Goal: Task Accomplishment & Management: Use online tool/utility

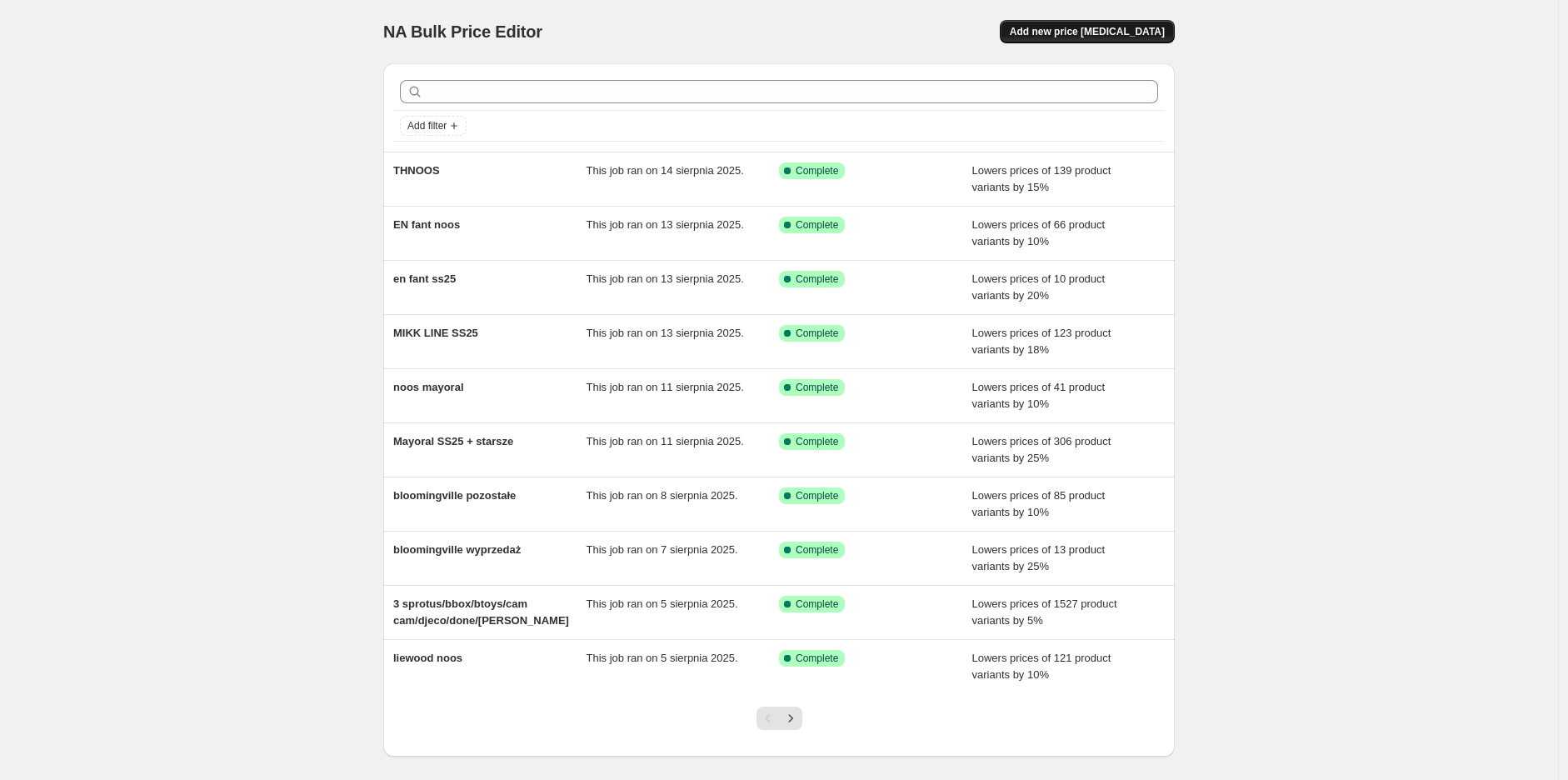
click at [1111, 41] on button "Add new price change job" at bounding box center [1087, 31] width 175 height 23
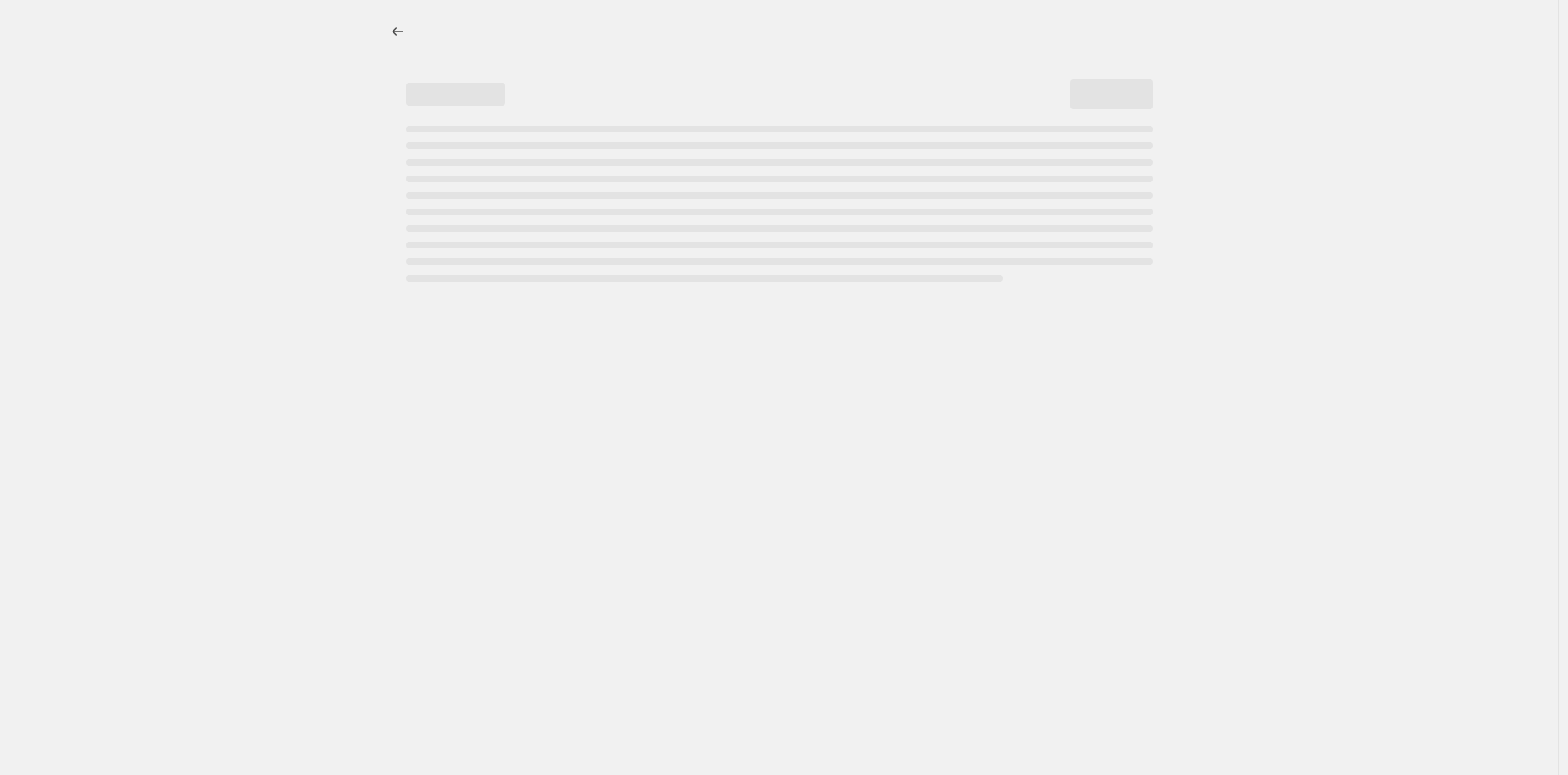
select select "percentage"
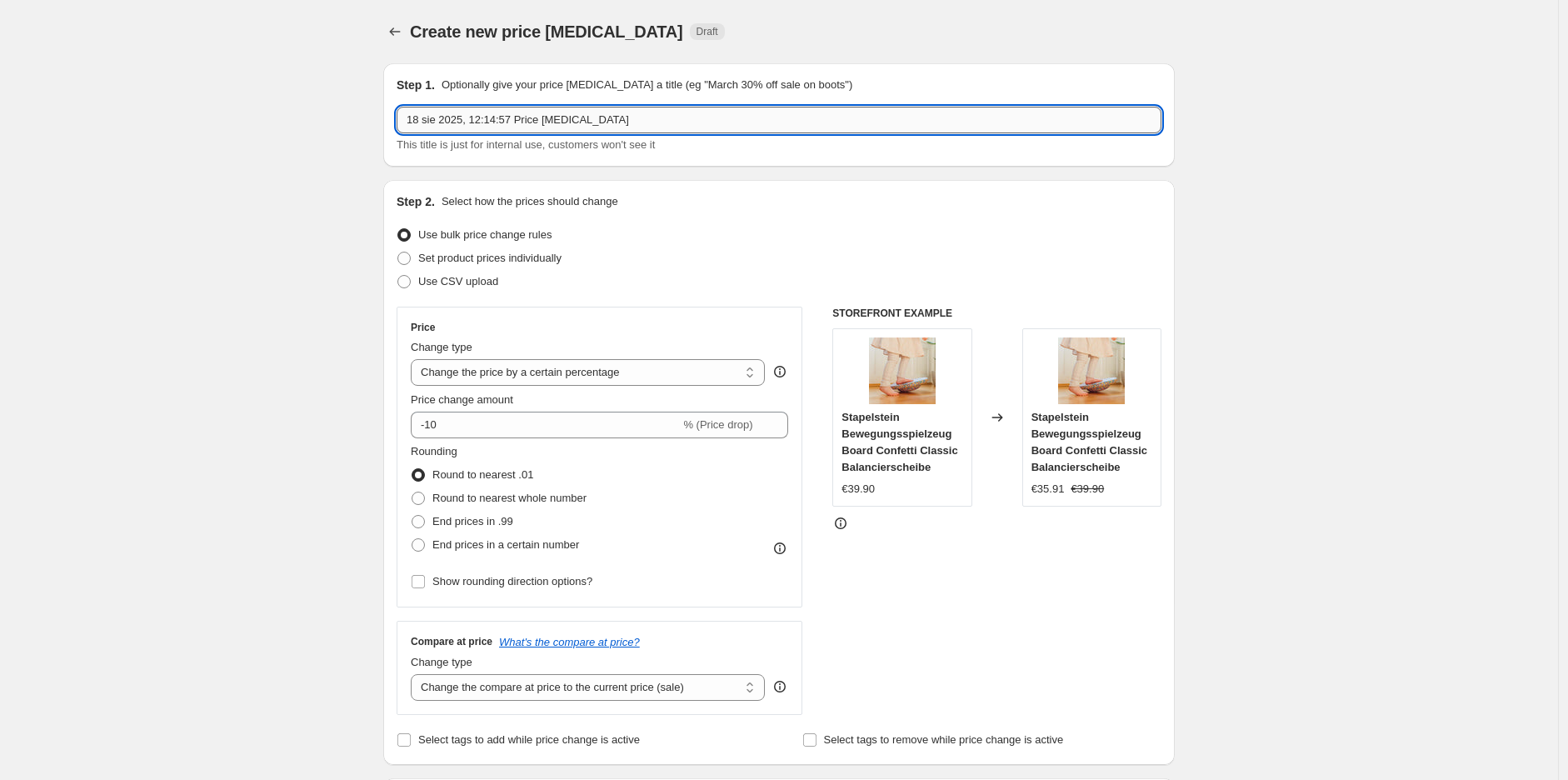
click at [461, 118] on input "18 sie 2025, 12:14:57 Price change job" at bounding box center [779, 119] width 764 height 27
paste input "Affenzah"
type input "Affenzahn"
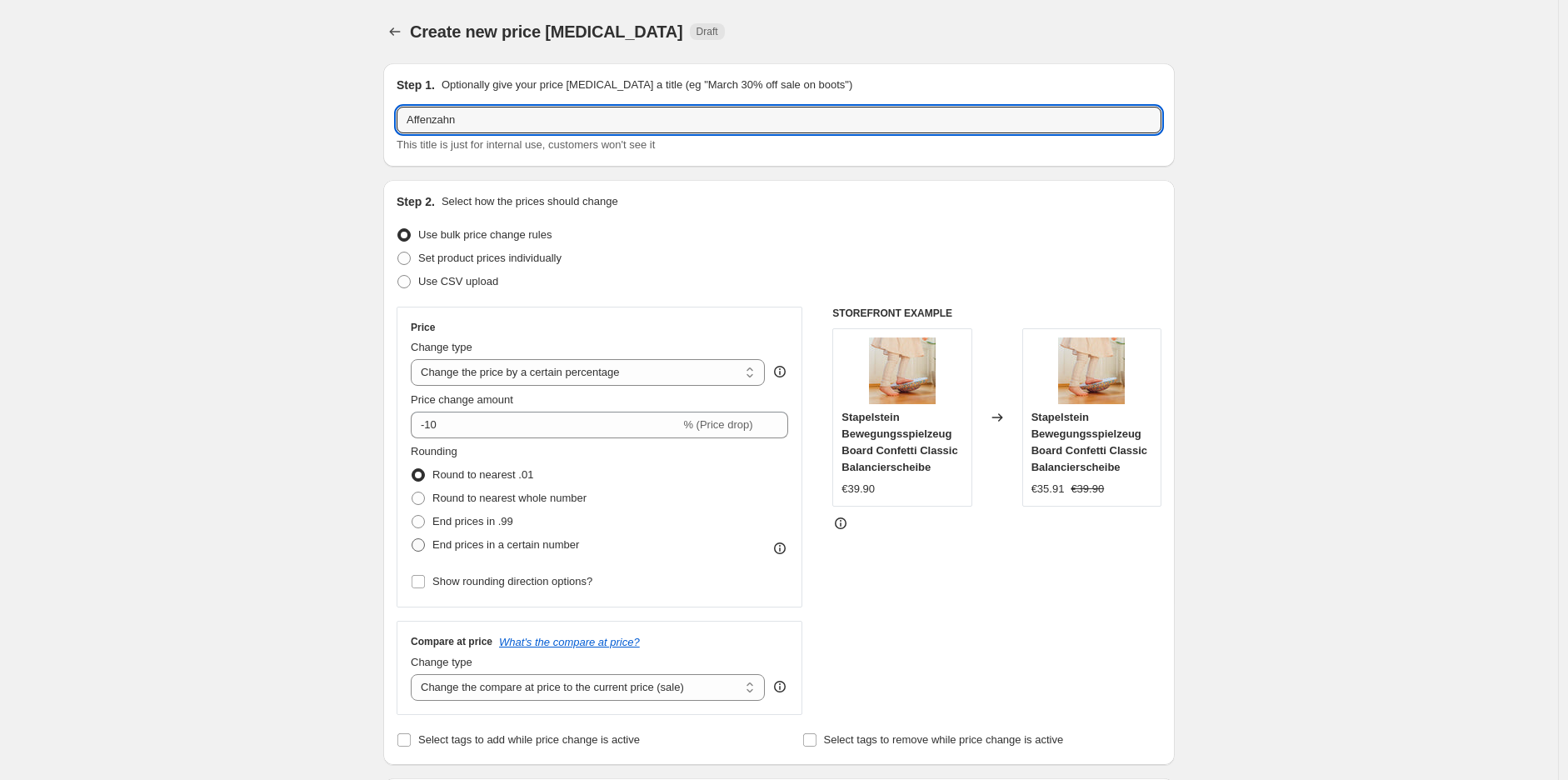
click at [425, 547] on span at bounding box center [418, 545] width 14 height 14
click at [412, 539] on input "End prices in a certain number" at bounding box center [411, 538] width 1 height 1
radio input "true"
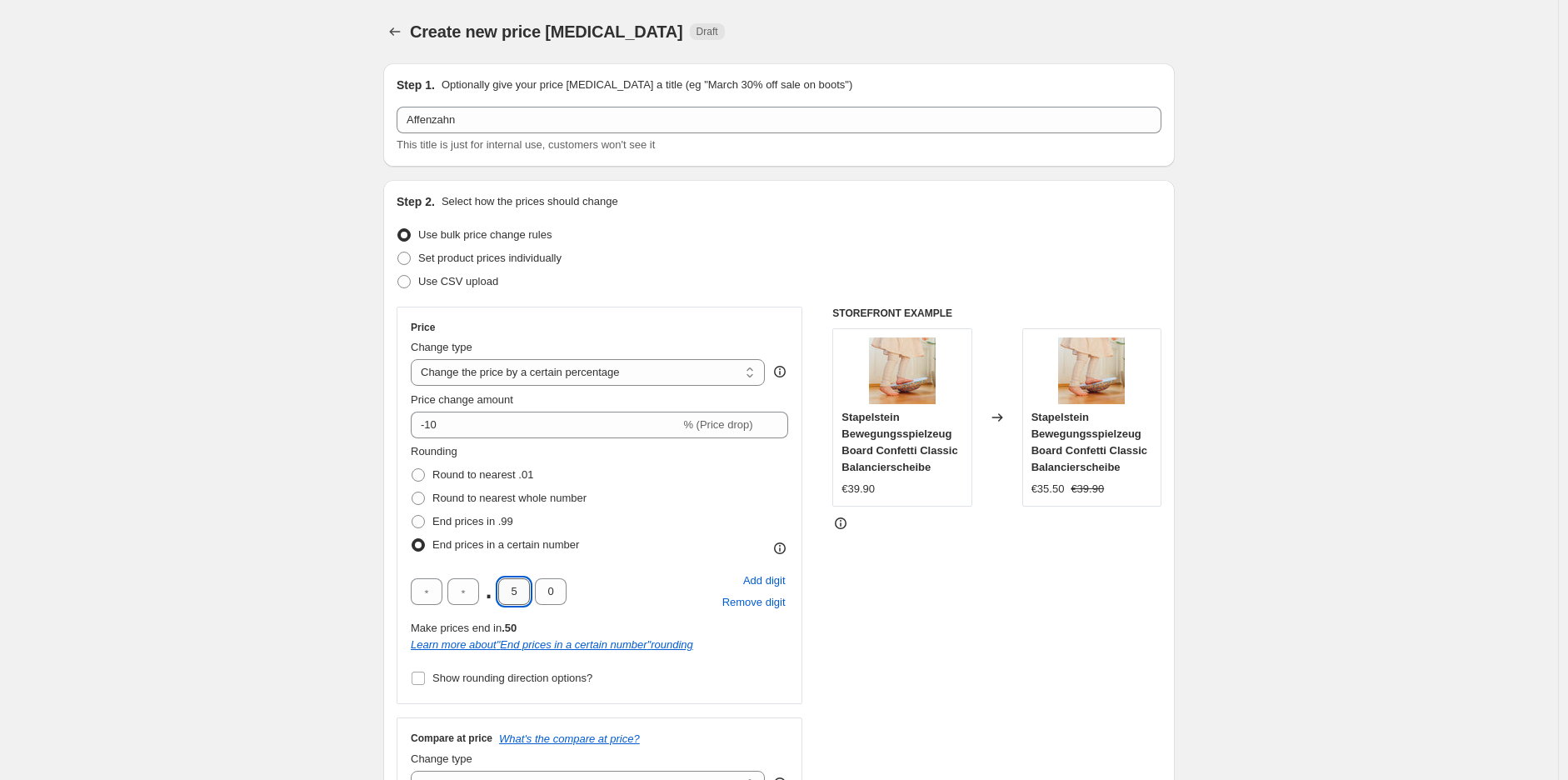
drag, startPoint x: 520, startPoint y: 591, endPoint x: 501, endPoint y: 592, distance: 19.0
click at [501, 592] on input "5" at bounding box center [513, 591] width 32 height 27
type input "9"
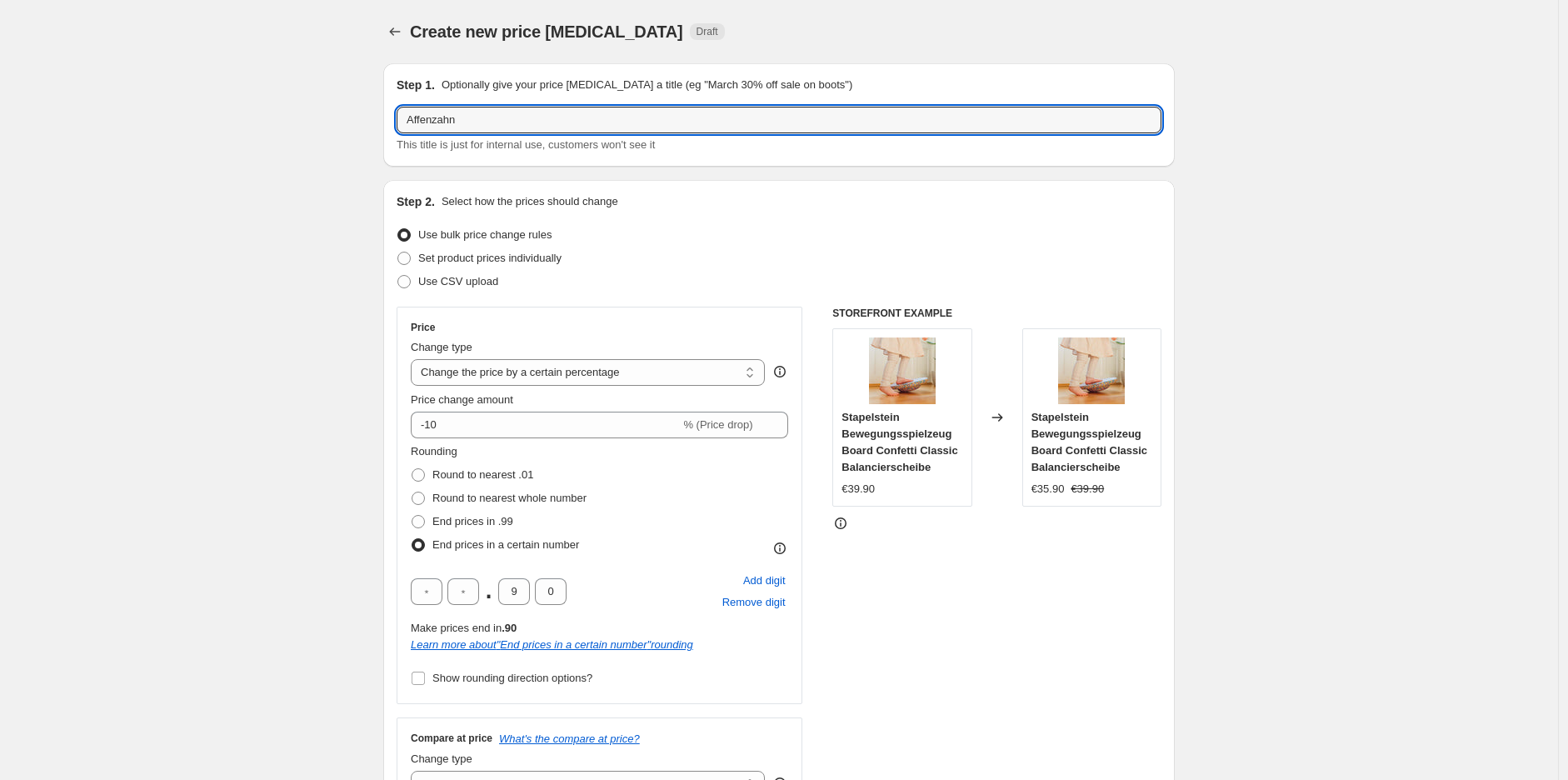
drag, startPoint x: 496, startPoint y: 113, endPoint x: 279, endPoint y: 104, distance: 217.2
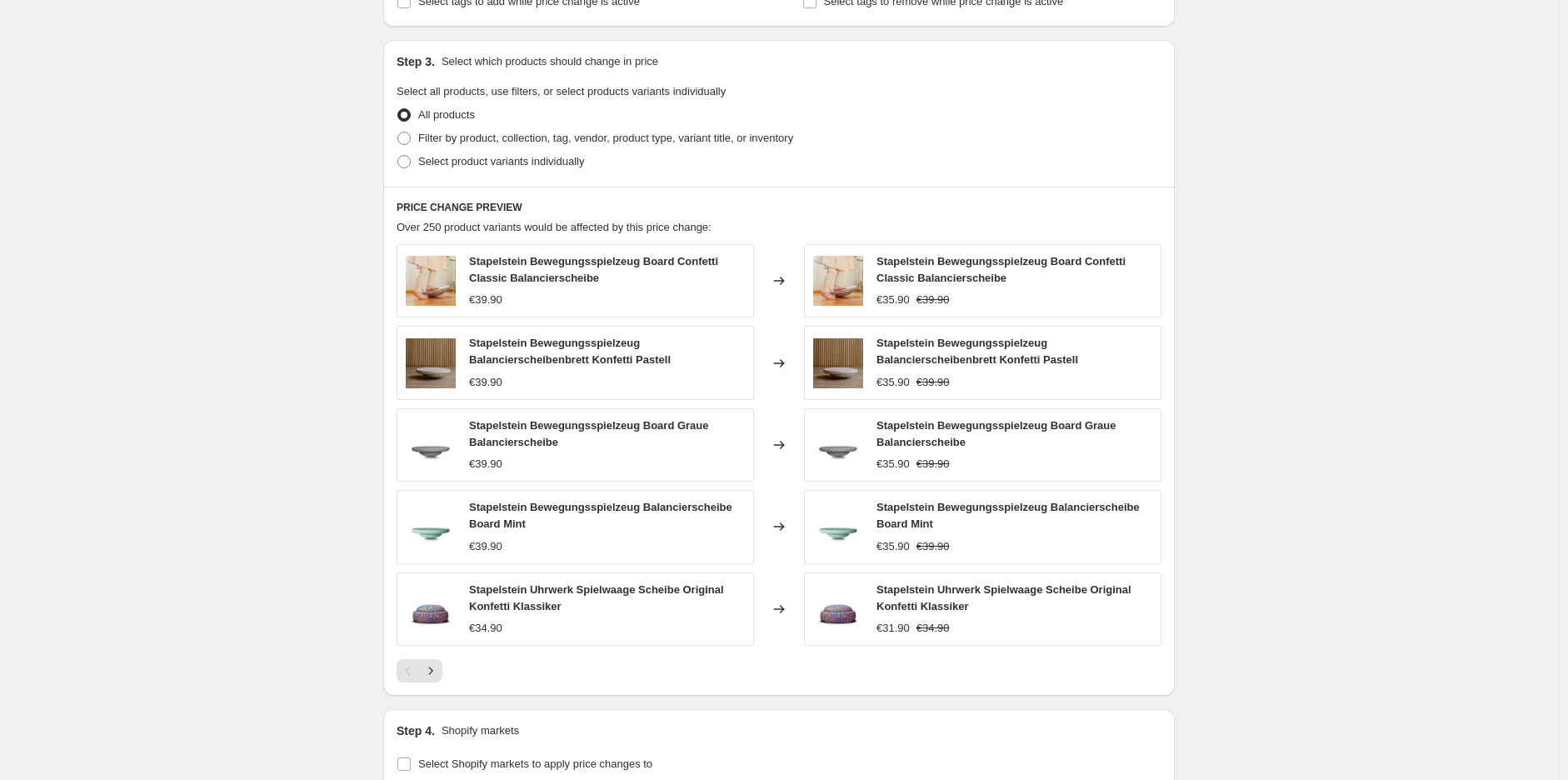
scroll to position [833, 0]
click at [410, 146] on span at bounding box center [404, 141] width 14 height 14
click at [398, 135] on input "Filter by product, collection, tag, vendor, product type, variant title, or inv…" at bounding box center [398, 134] width 1 height 1
radio input "true"
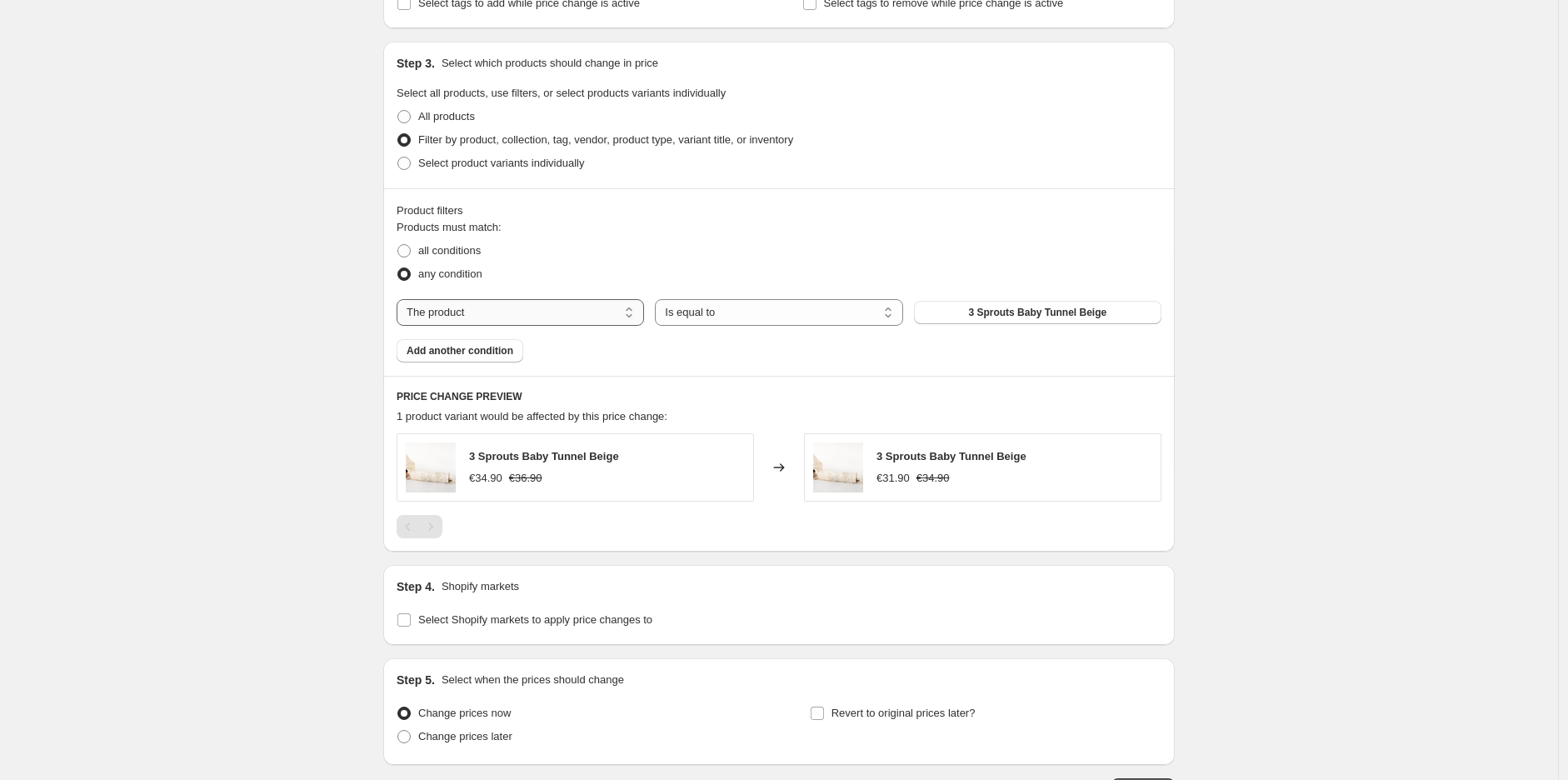
click at [486, 320] on select "The product The product's collection The product's tag The product's vendor The…" at bounding box center [520, 312] width 248 height 27
select select "vendor"
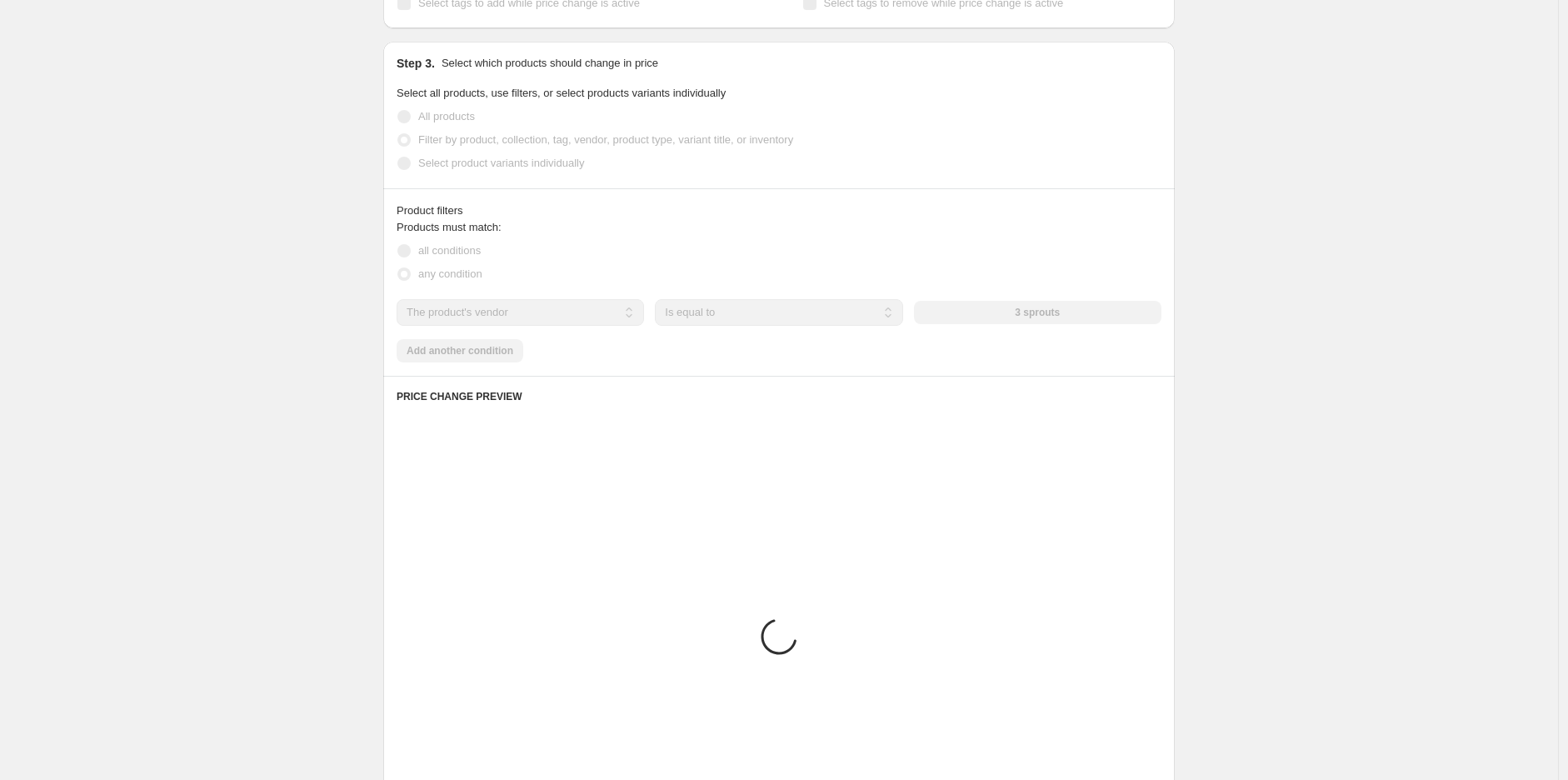
drag, startPoint x: 1012, startPoint y: 307, endPoint x: 1004, endPoint y: 321, distance: 16.1
click at [1004, 321] on div "3 sprouts" at bounding box center [1037, 312] width 248 height 23
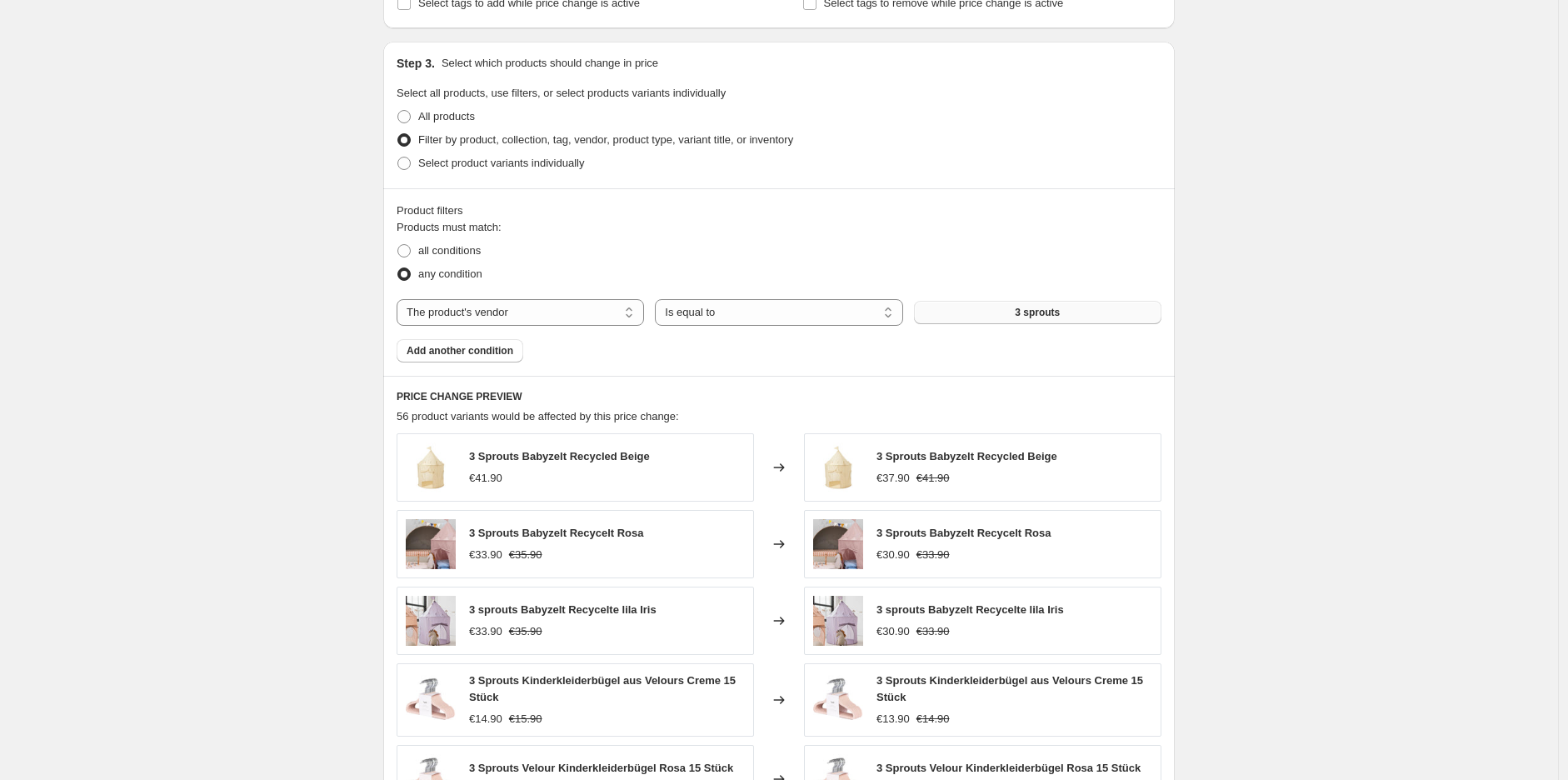
click at [1033, 317] on span "3 sprouts" at bounding box center [1037, 313] width 45 height 14
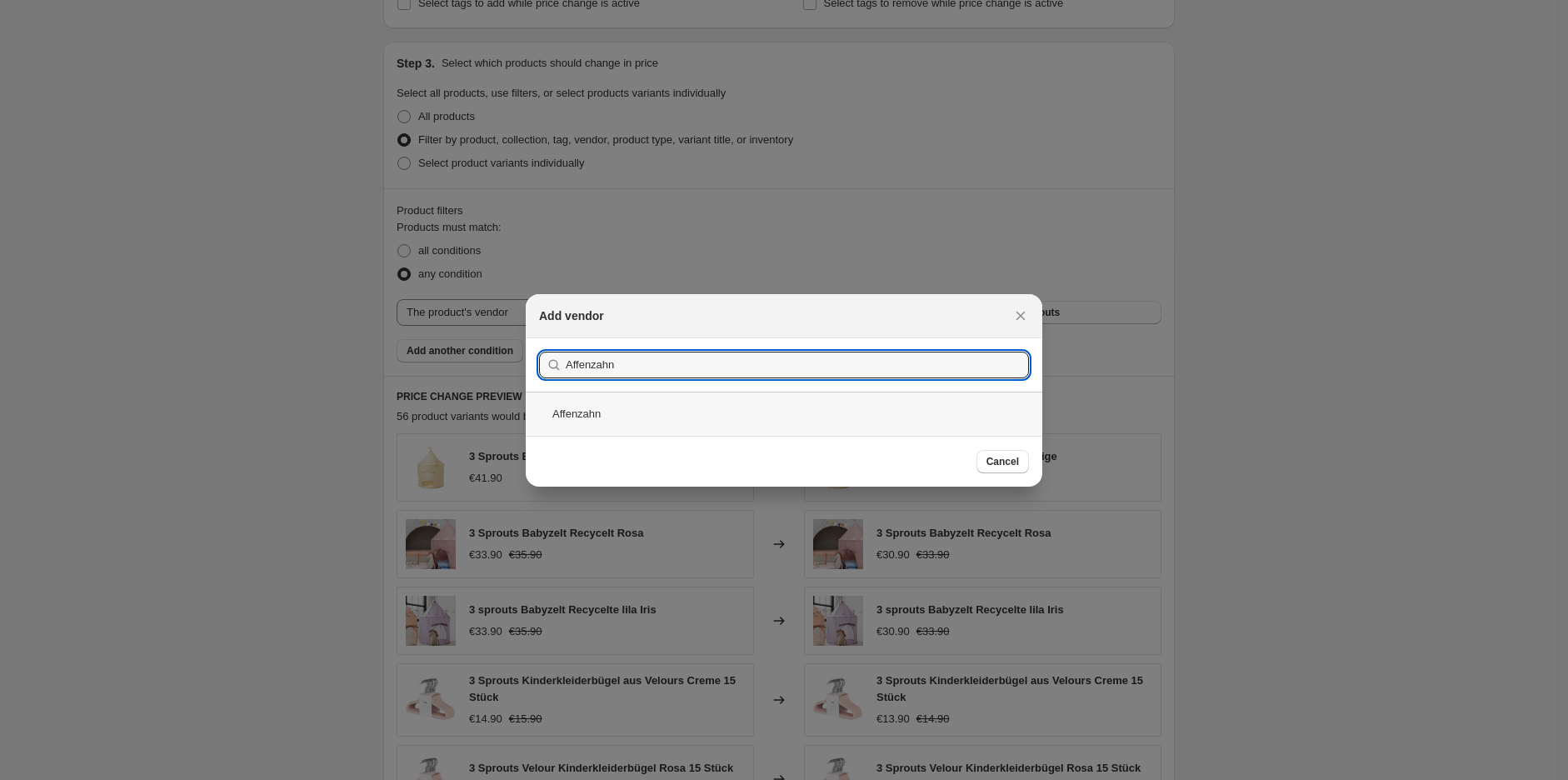
type input "Affenzahn"
click at [556, 411] on div "Affenzahn" at bounding box center [783, 414] width 517 height 45
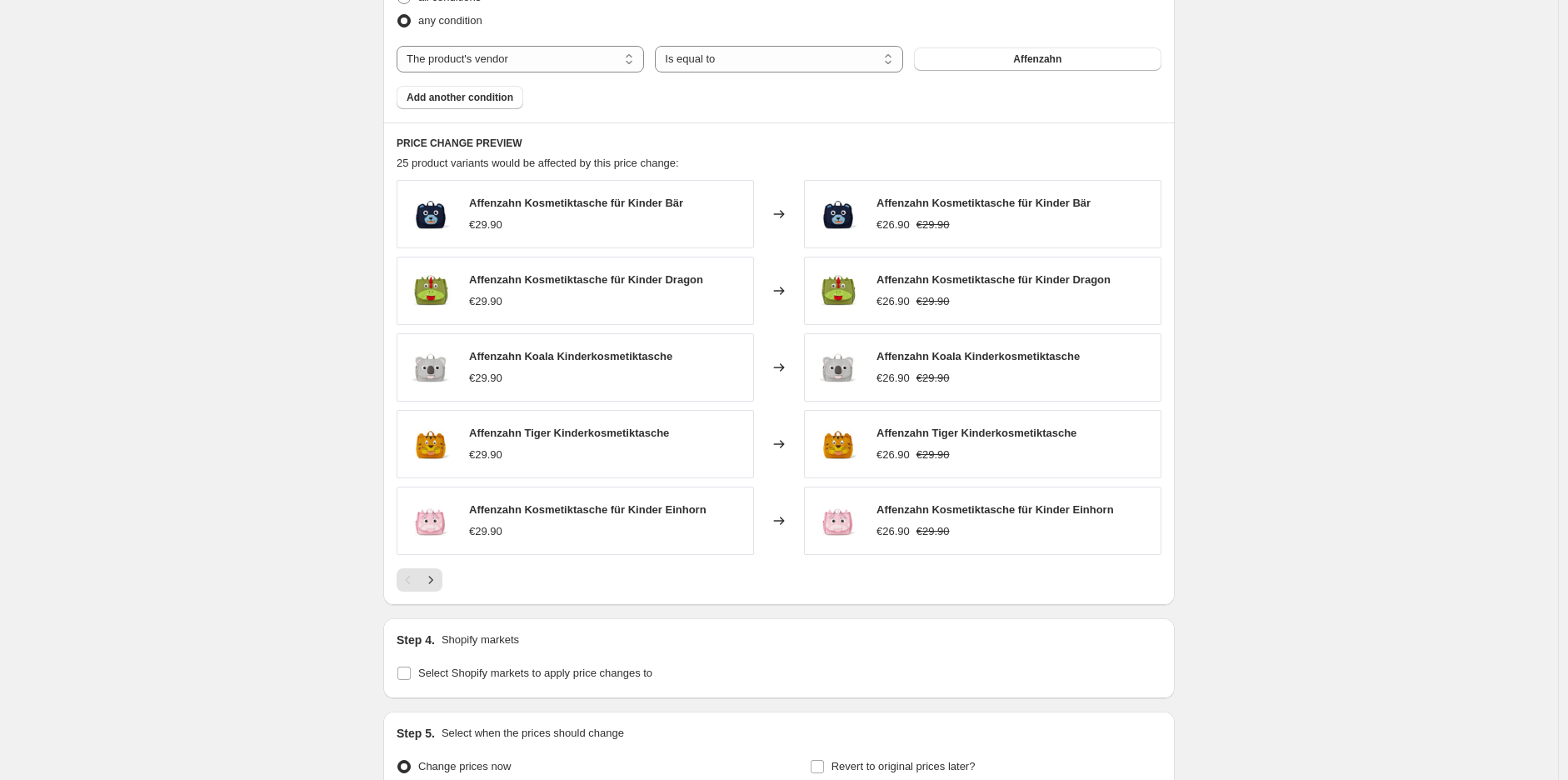
scroll to position [1264, 0]
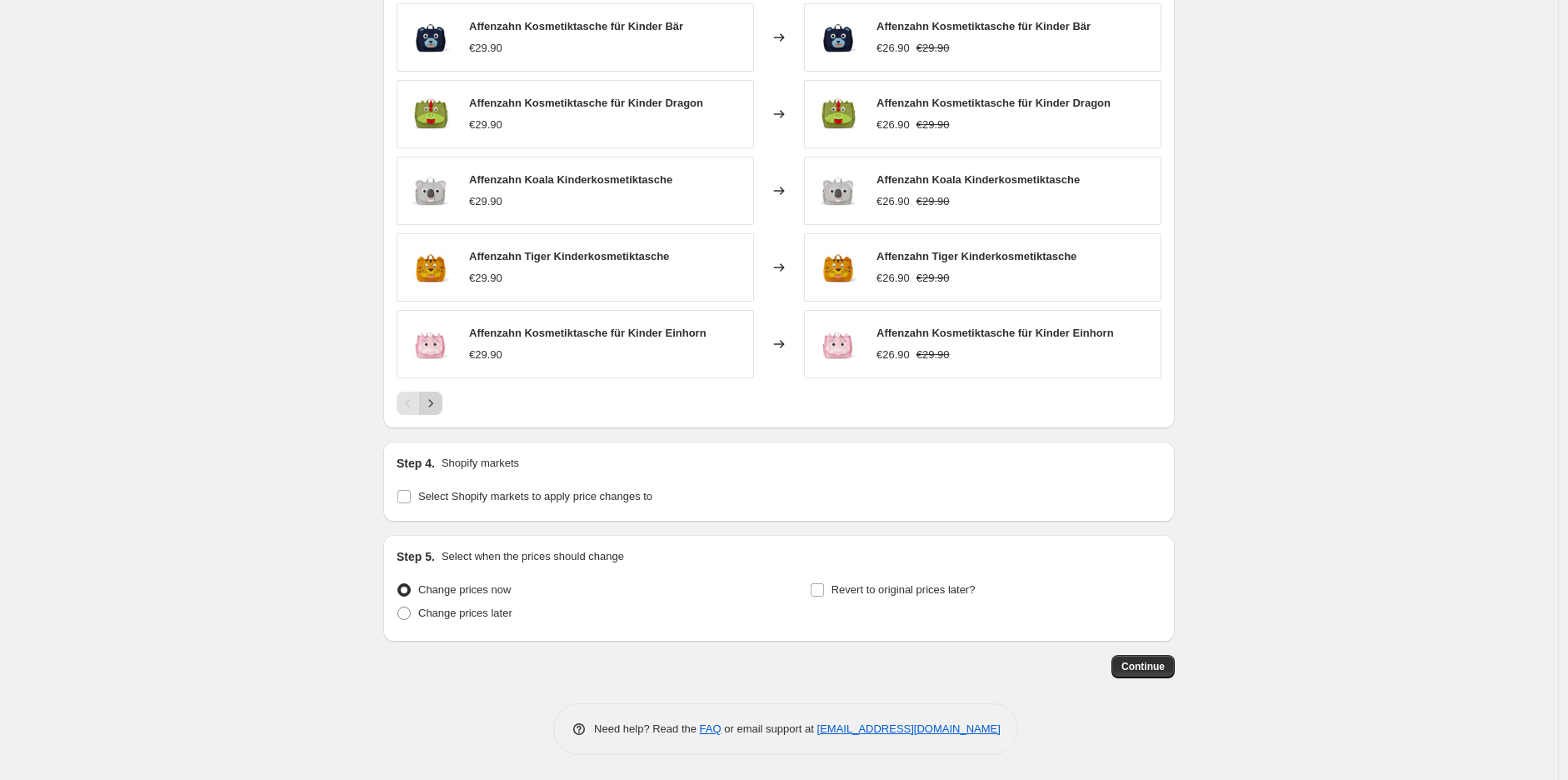
click at [438, 403] on icon "Next" at bounding box center [430, 403] width 16 height 16
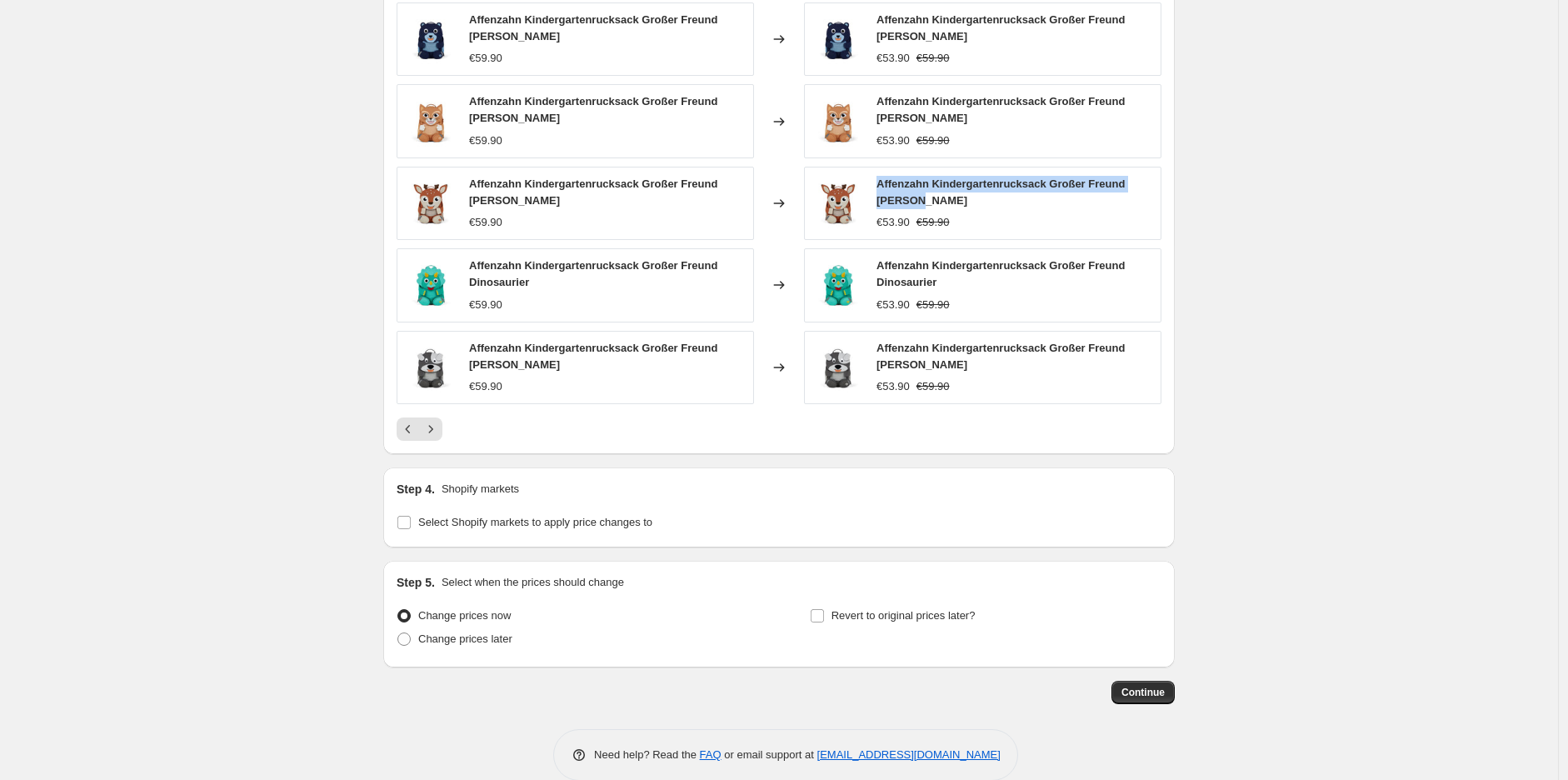
drag, startPoint x: 878, startPoint y: 171, endPoint x: 921, endPoint y: 195, distance: 49.2
click at [921, 195] on div "Affenzahn Kindergartenrucksack Großer Freund Hirsche €53.90 €59.90" at bounding box center [982, 203] width 357 height 74
copy span "Affenzahn Kindergartenrucksack Großer Freund Hirsche"
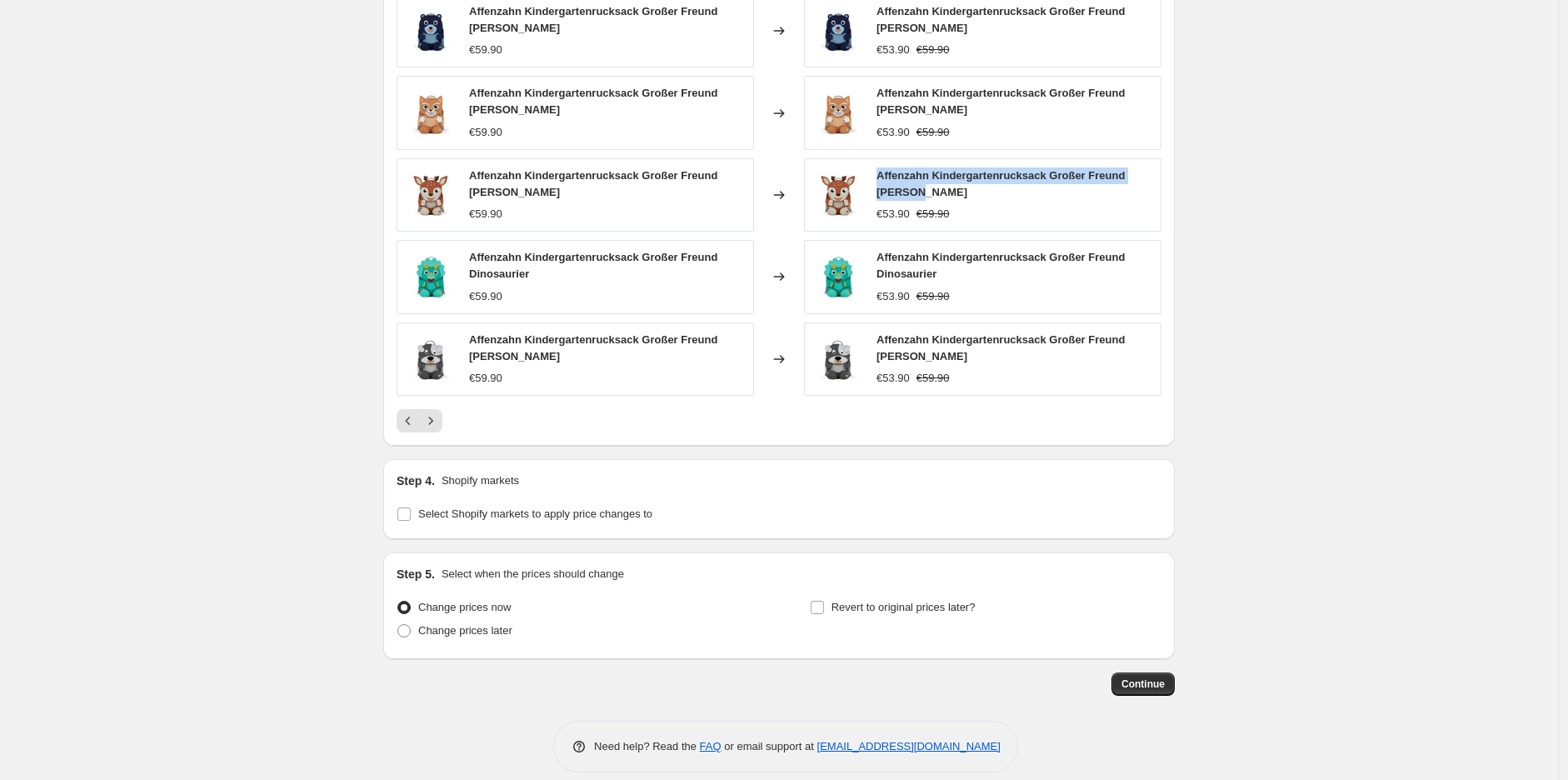
scroll to position [1275, 0]
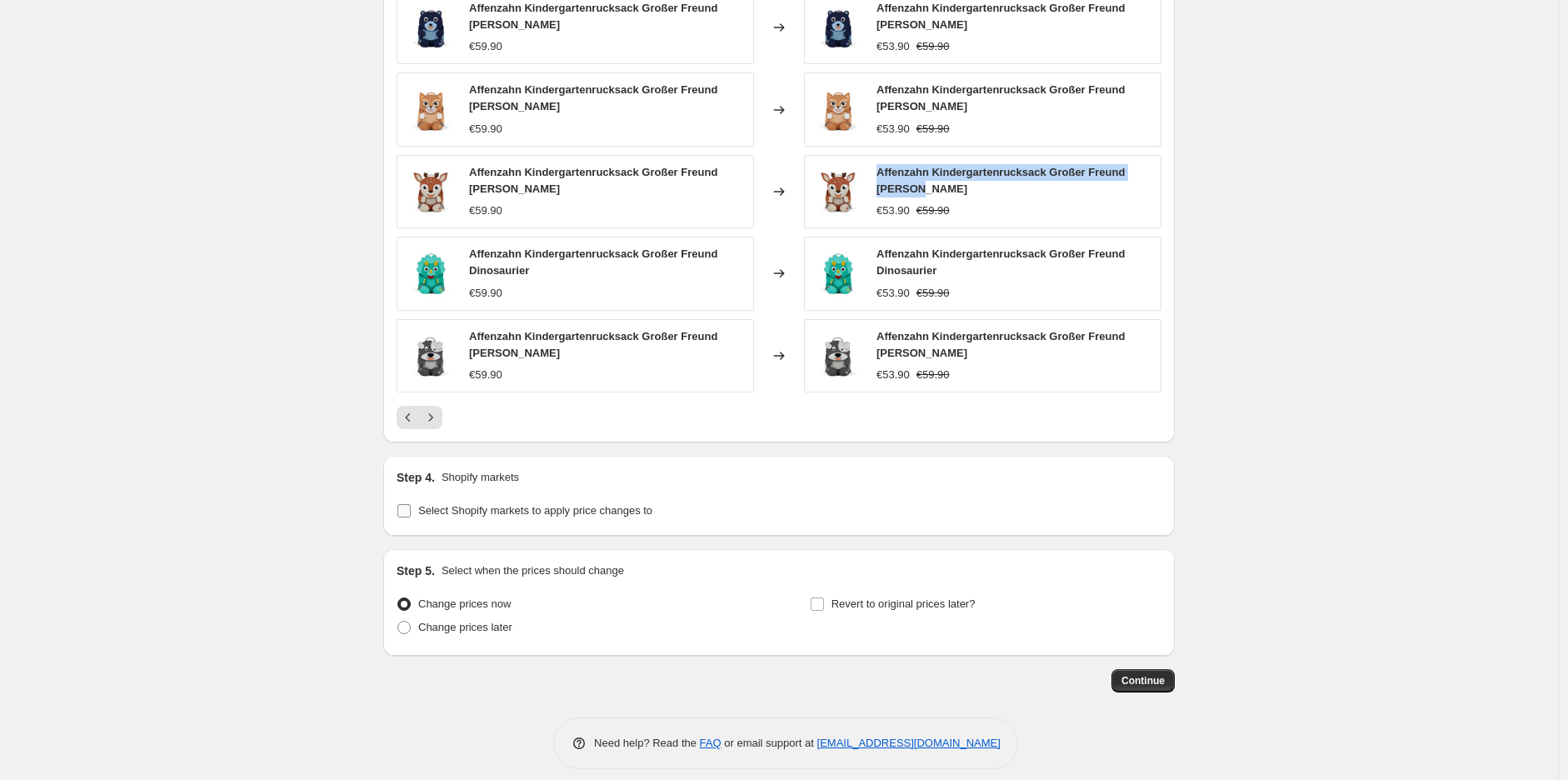
click at [404, 504] on input "Select Shopify markets to apply price changes to" at bounding box center [404, 511] width 14 height 14
checkbox input "true"
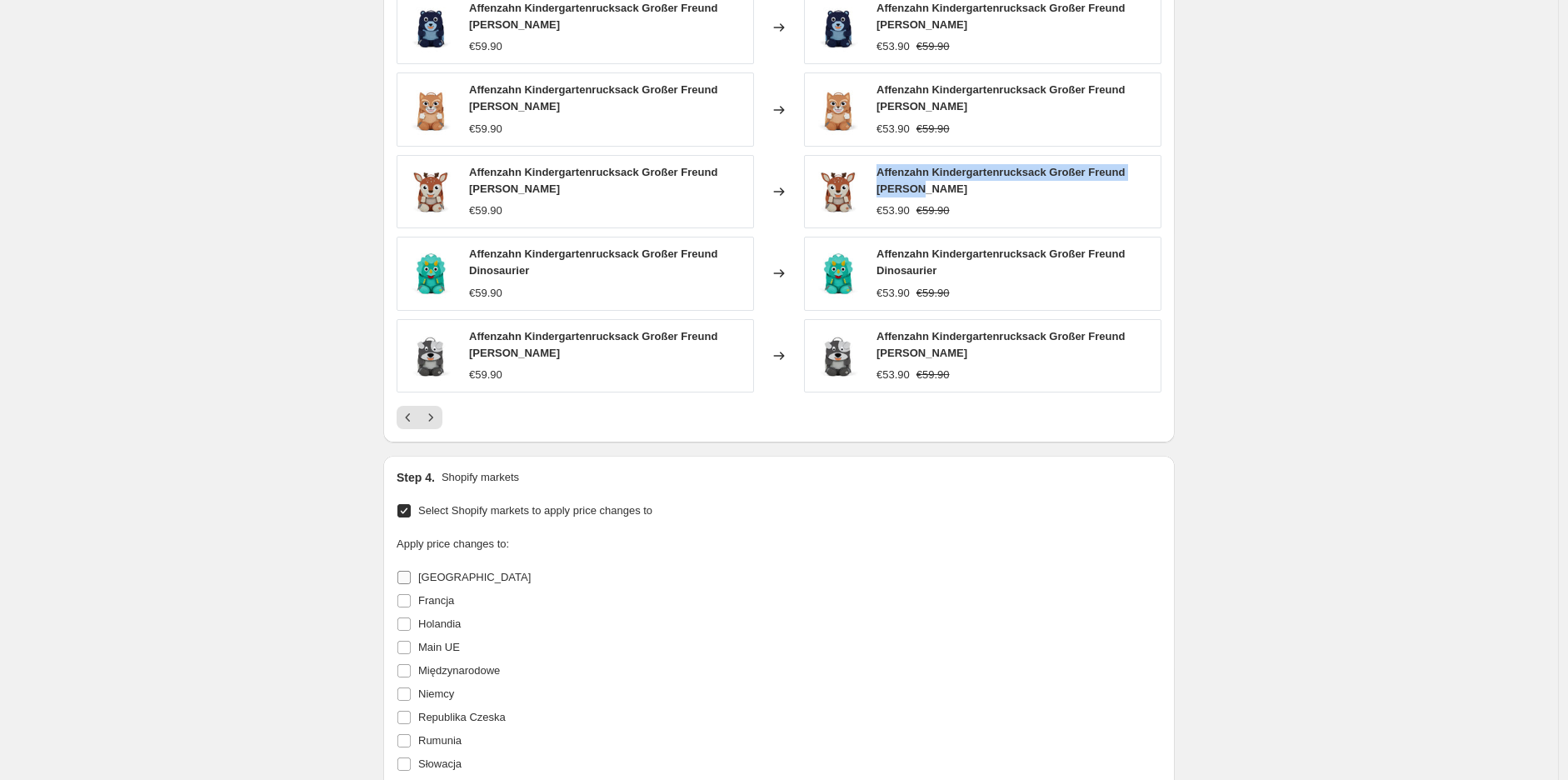
click at [404, 571] on input "Austria" at bounding box center [404, 578] width 14 height 14
checkbox input "true"
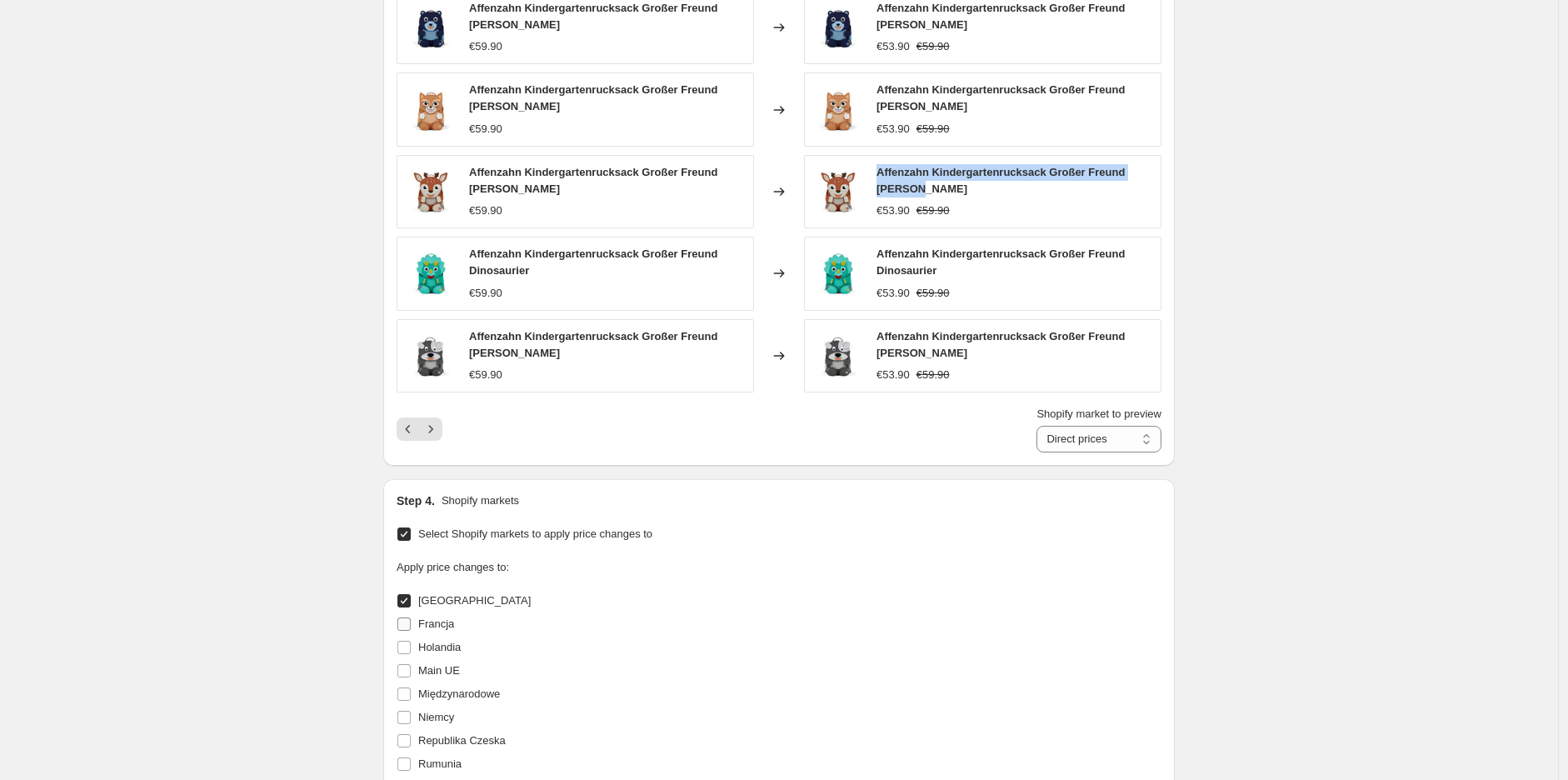
click at [409, 617] on input "Francja" at bounding box center [404, 624] width 14 height 14
checkbox input "true"
click at [410, 711] on input "Niemcy" at bounding box center [404, 717] width 14 height 14
checkbox input "true"
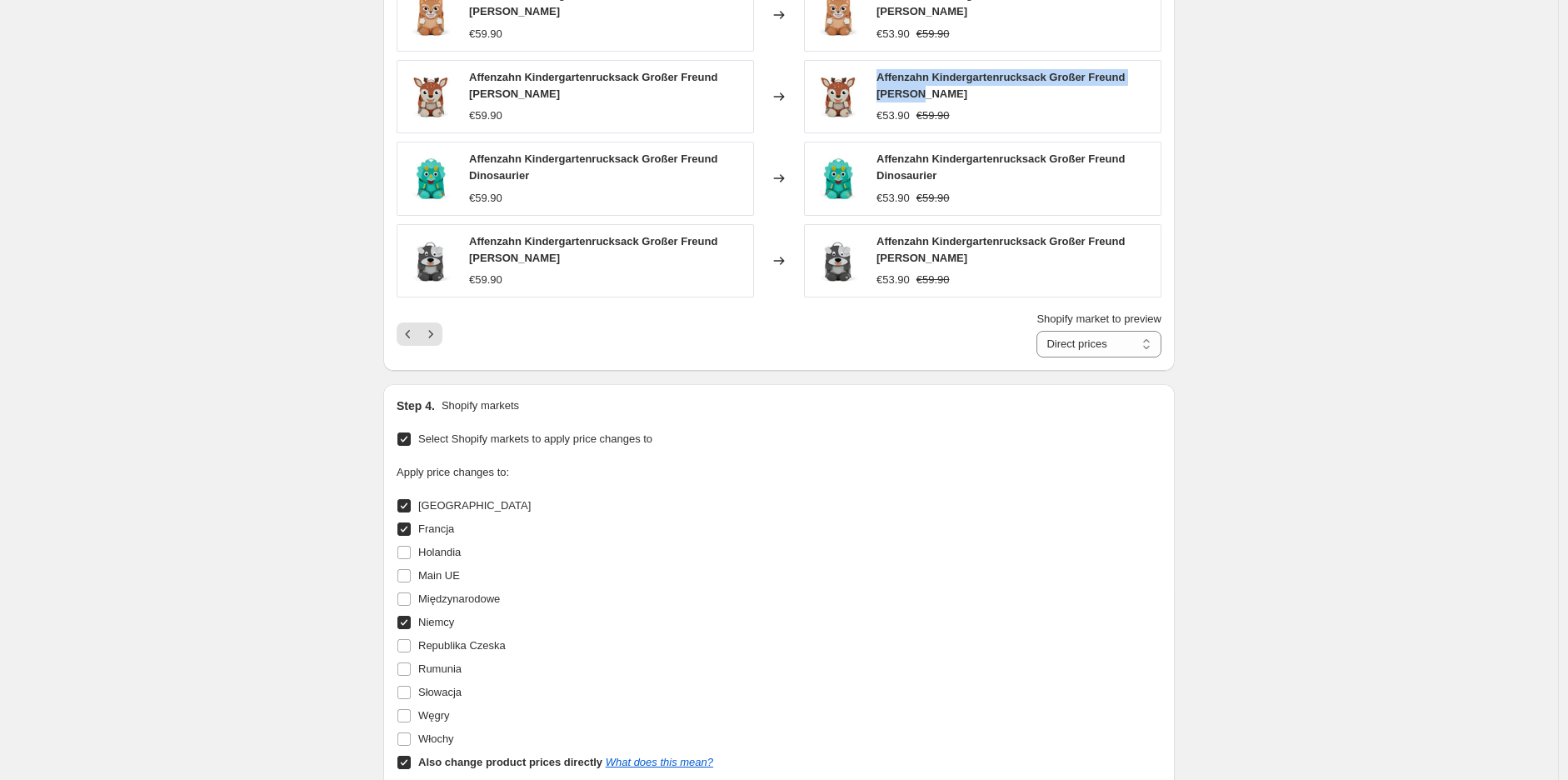
scroll to position [1461, 0]
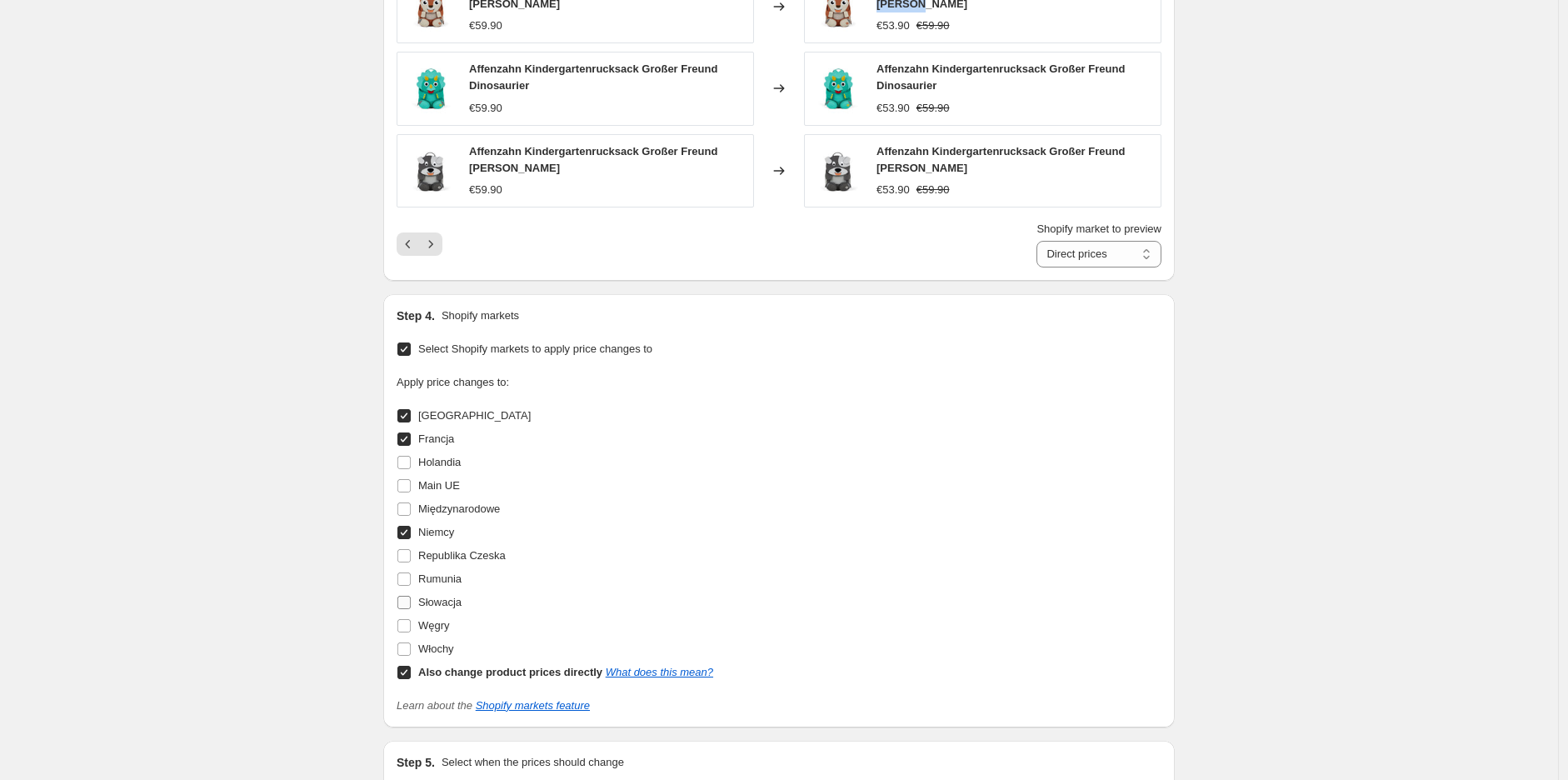
click at [404, 596] on input "Słowacja" at bounding box center [404, 603] width 14 height 14
checkbox input "true"
click at [406, 643] on input "Włochy" at bounding box center [404, 650] width 14 height 14
checkbox input "true"
click at [402, 456] on input "Holandia" at bounding box center [404, 463] width 14 height 14
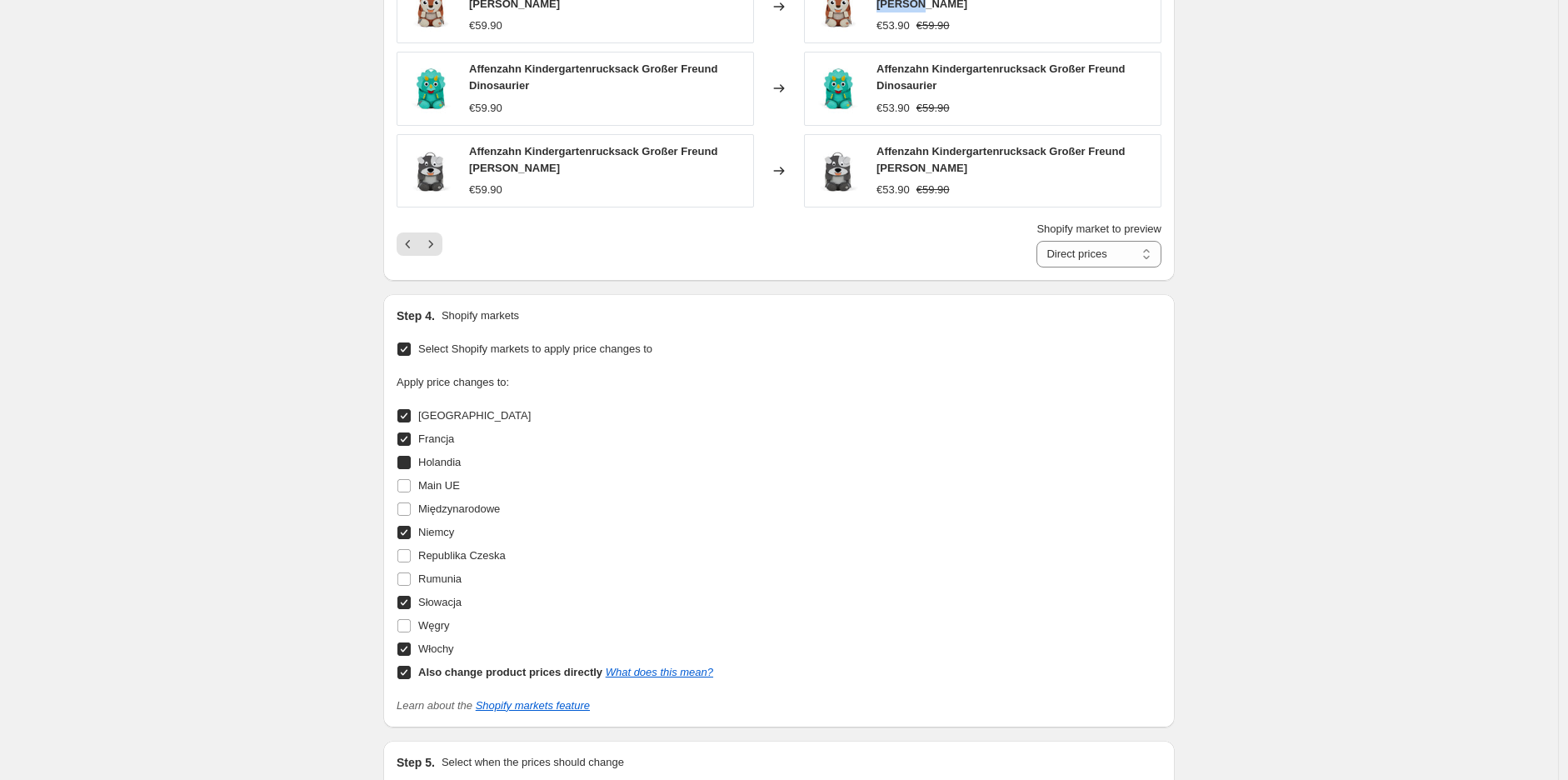
checkbox input "true"
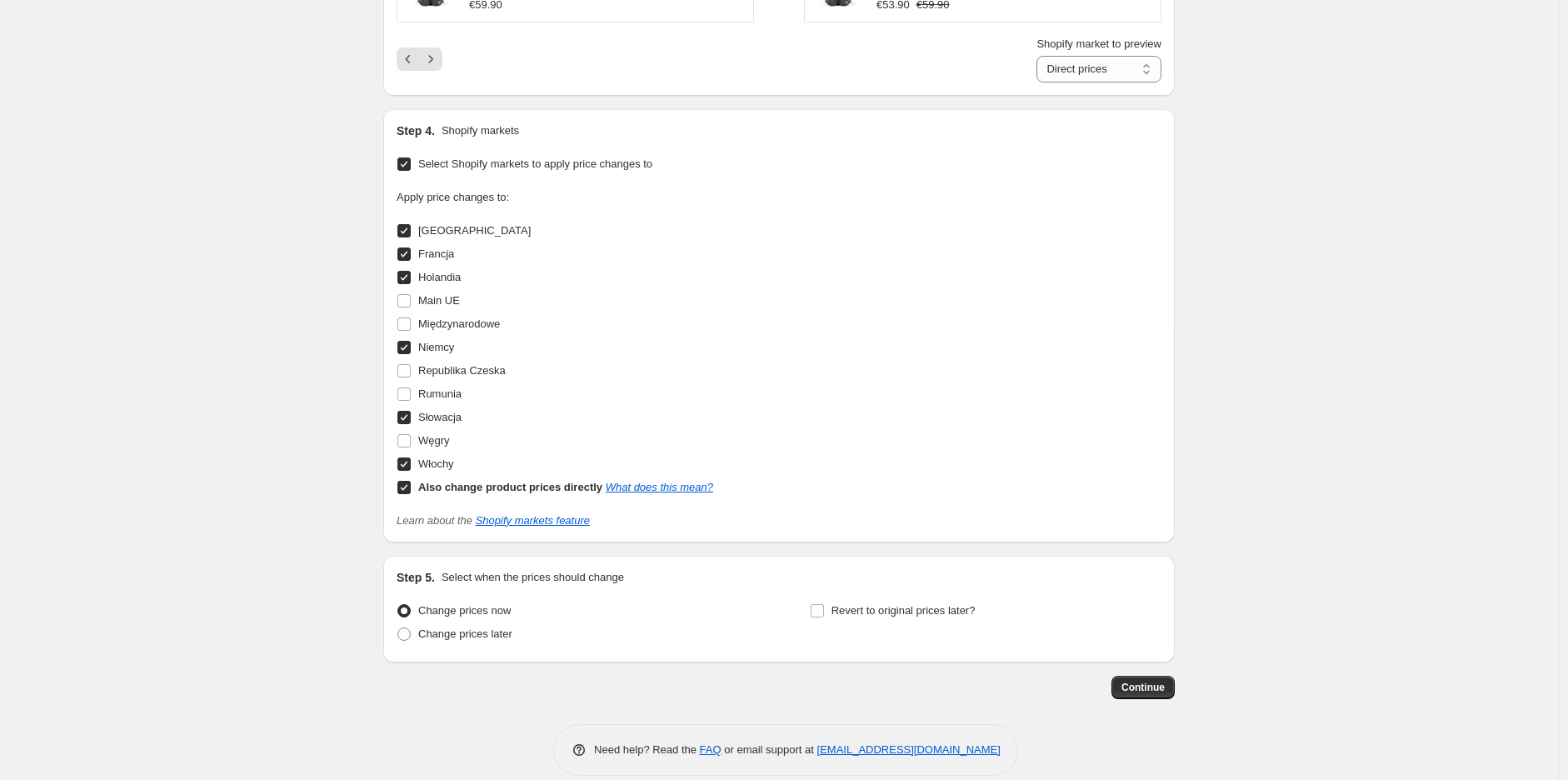
scroll to position [1653, 0]
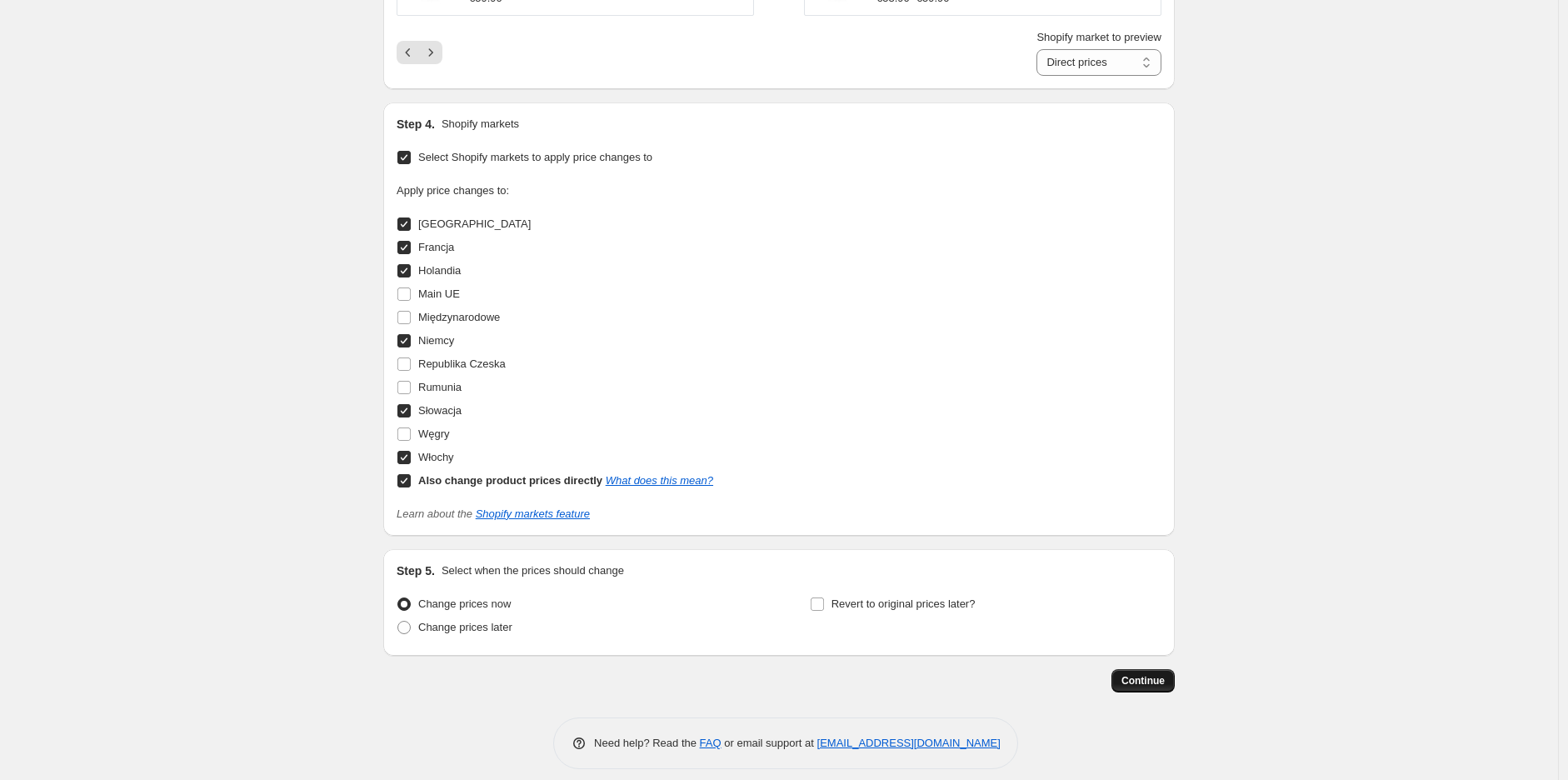
click at [1134, 674] on span "Continue" at bounding box center [1143, 681] width 44 height 14
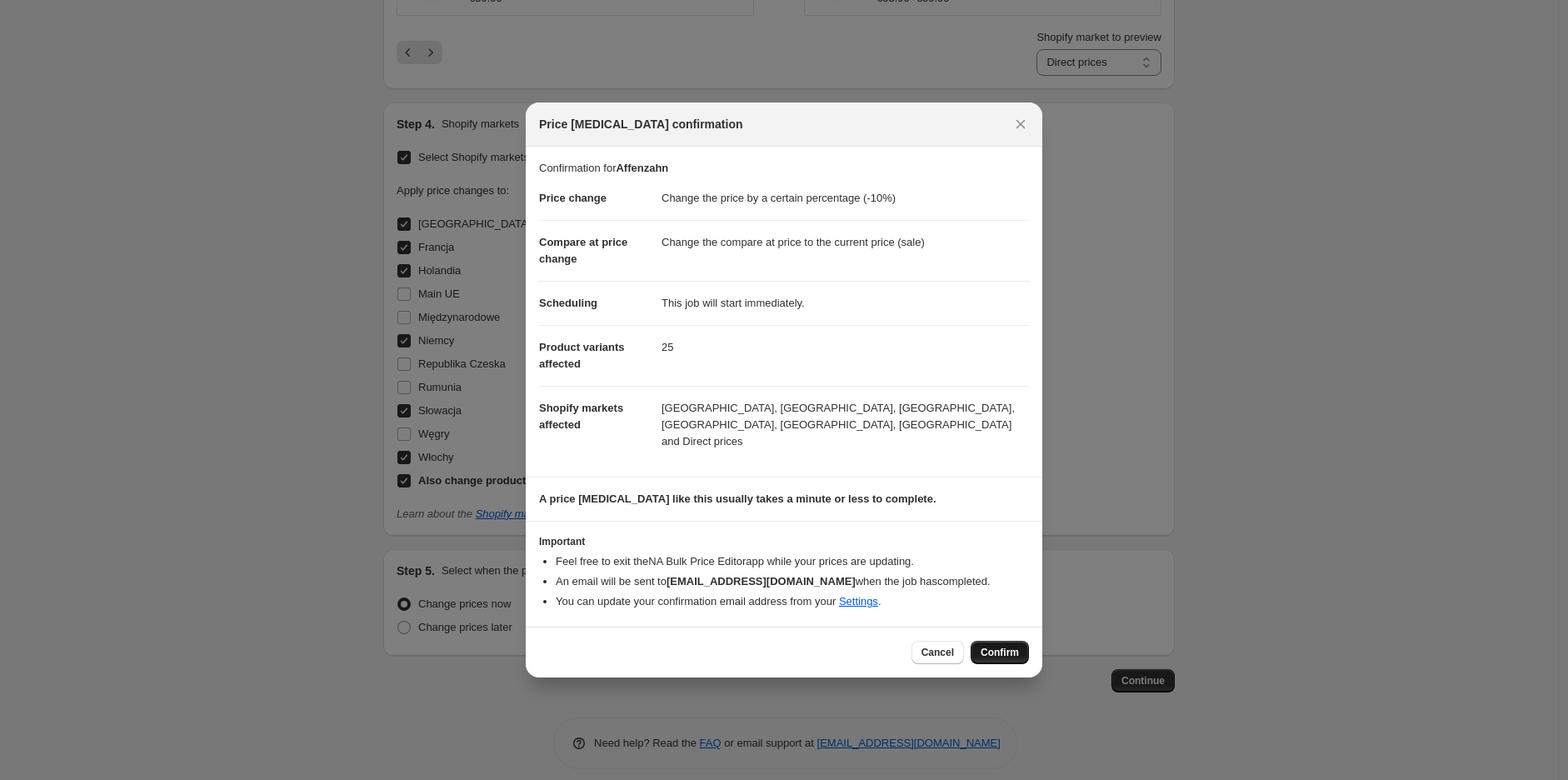
click at [1000, 645] on span "Confirm" at bounding box center [999, 652] width 39 height 14
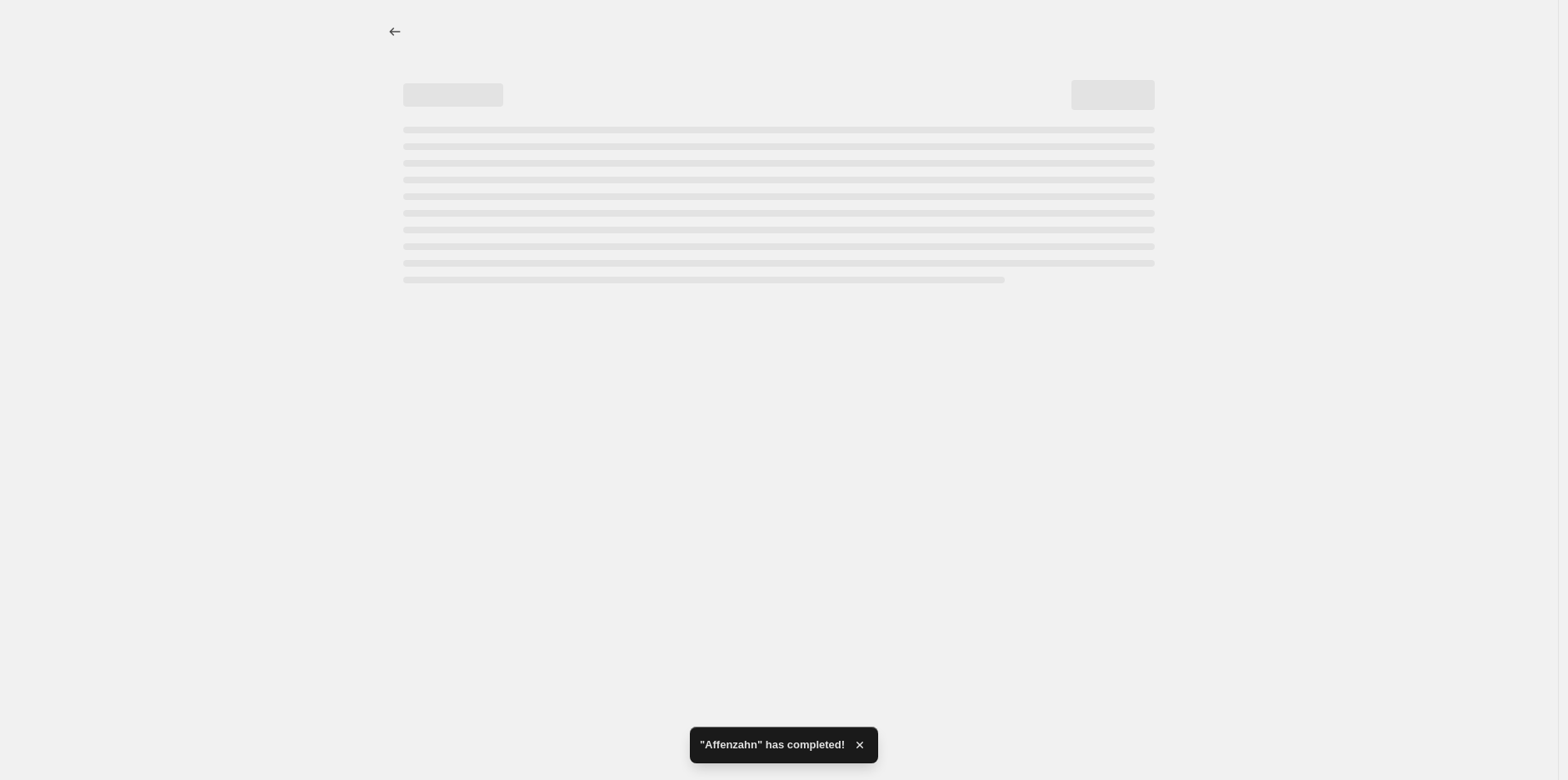
select select "percentage"
select select "vendor"
